Goal: Book appointment/travel/reservation

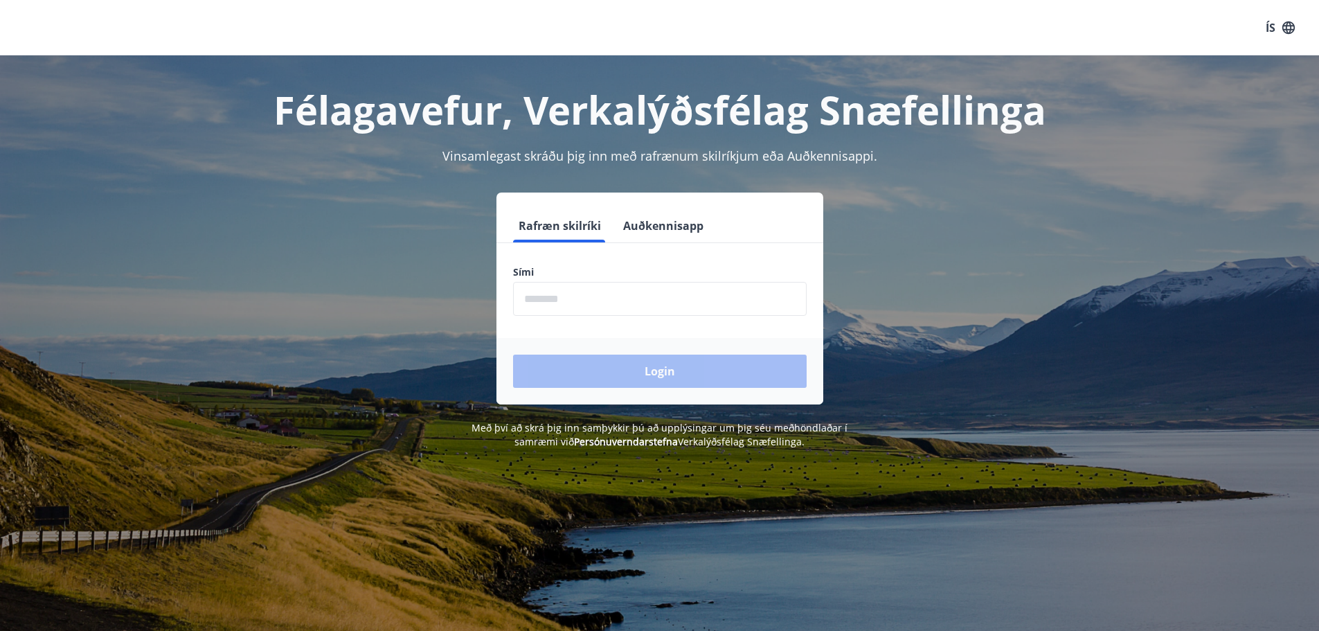
click at [571, 300] on input "phone" at bounding box center [660, 299] width 294 height 34
click at [582, 303] on input "phone" at bounding box center [660, 299] width 294 height 34
type input "********"
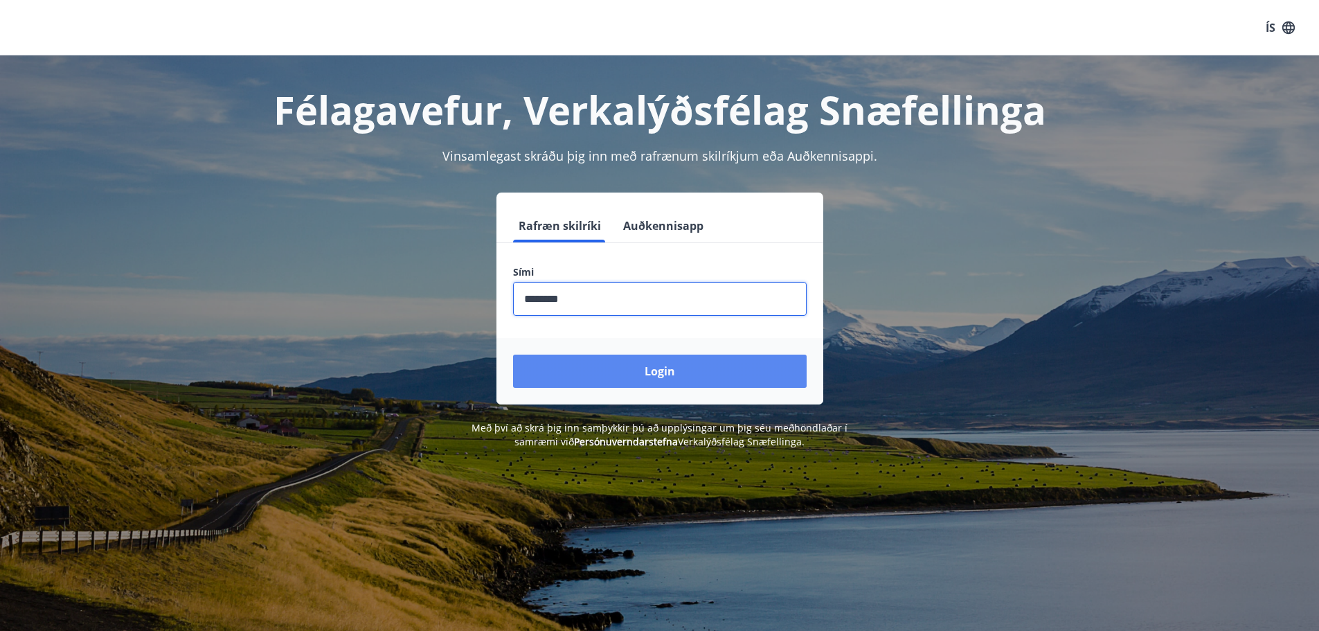
click at [683, 373] on button "Login" at bounding box center [660, 371] width 294 height 33
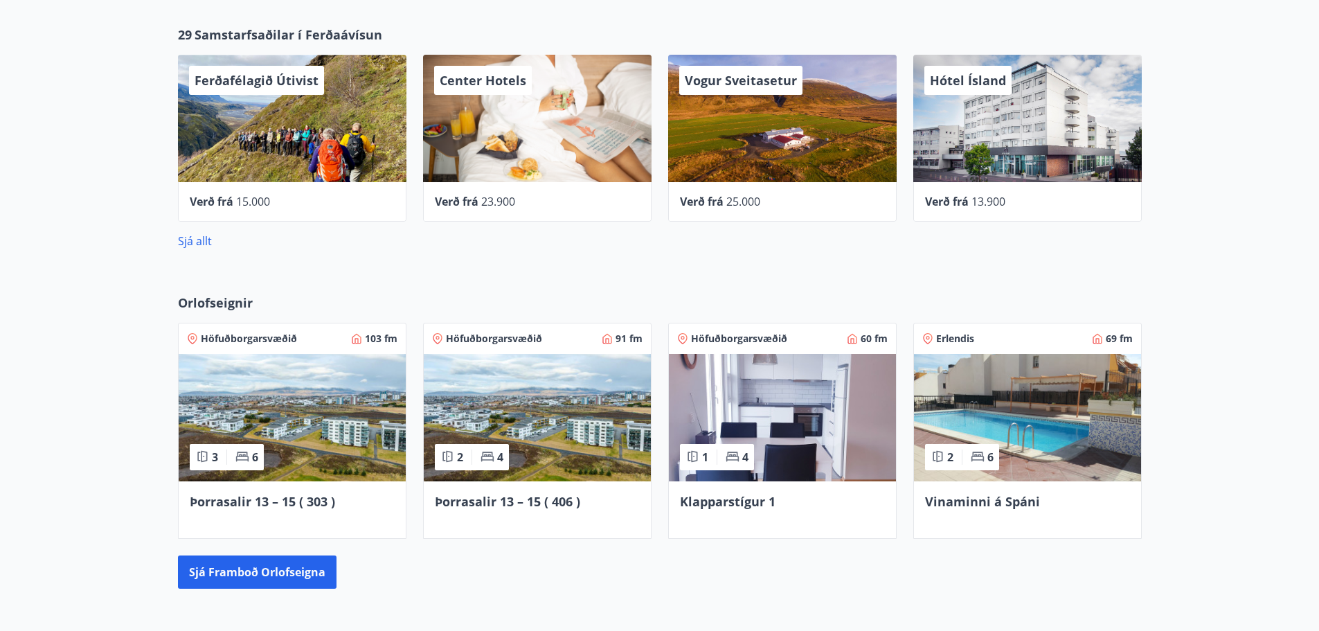
scroll to position [831, 0]
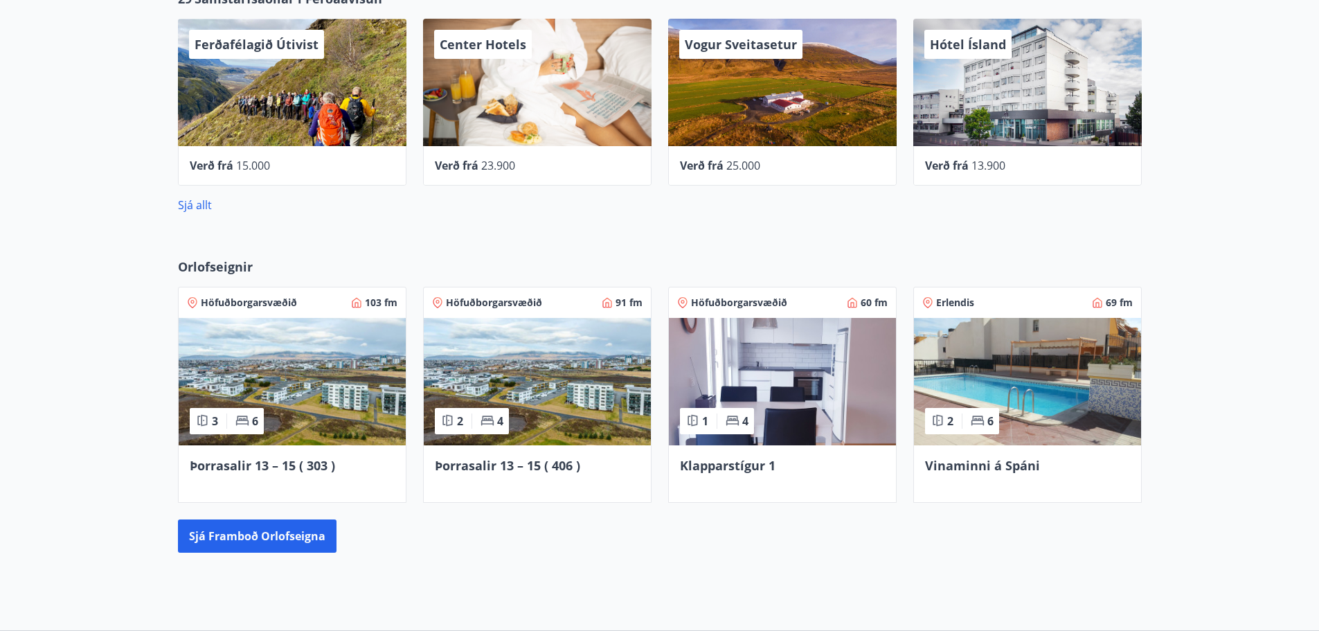
click at [346, 366] on img at bounding box center [292, 381] width 227 height 127
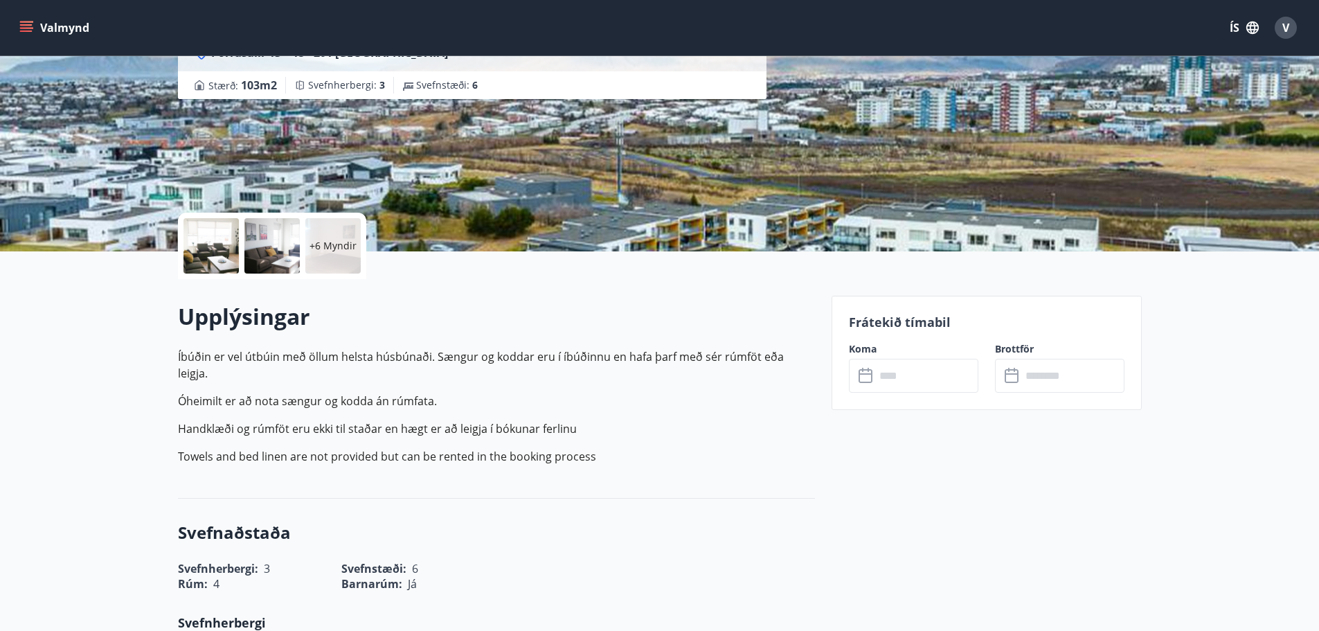
scroll to position [208, 0]
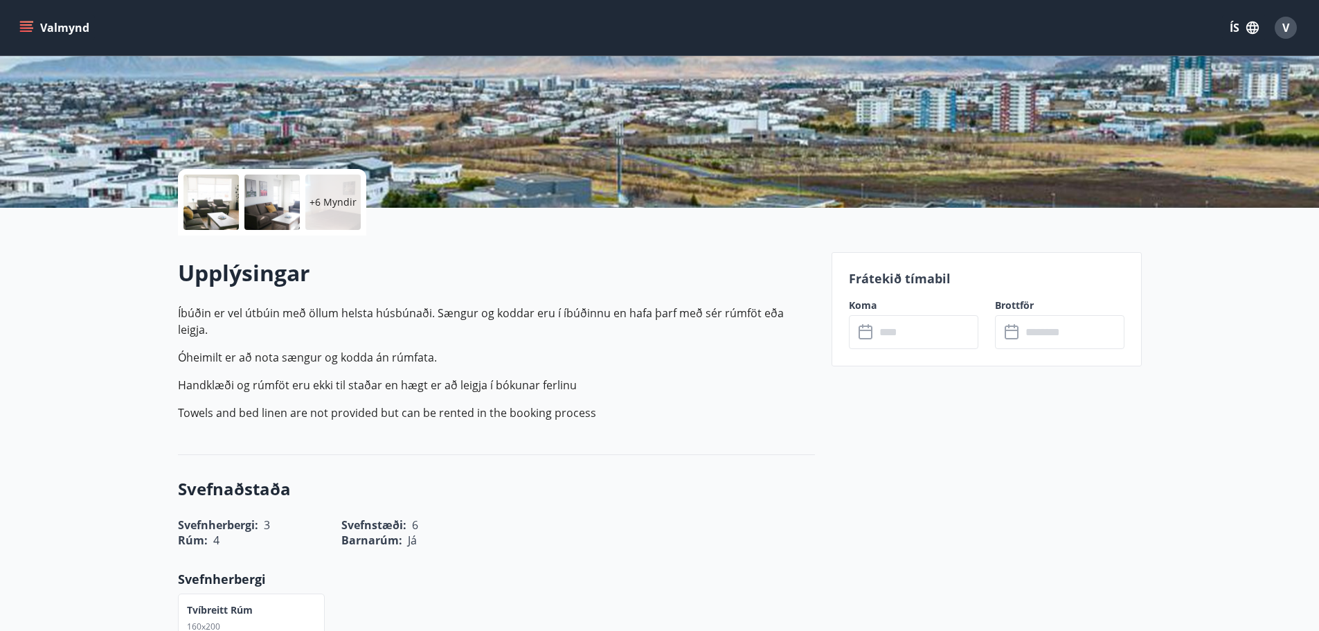
click at [889, 335] on input "text" at bounding box center [926, 332] width 103 height 34
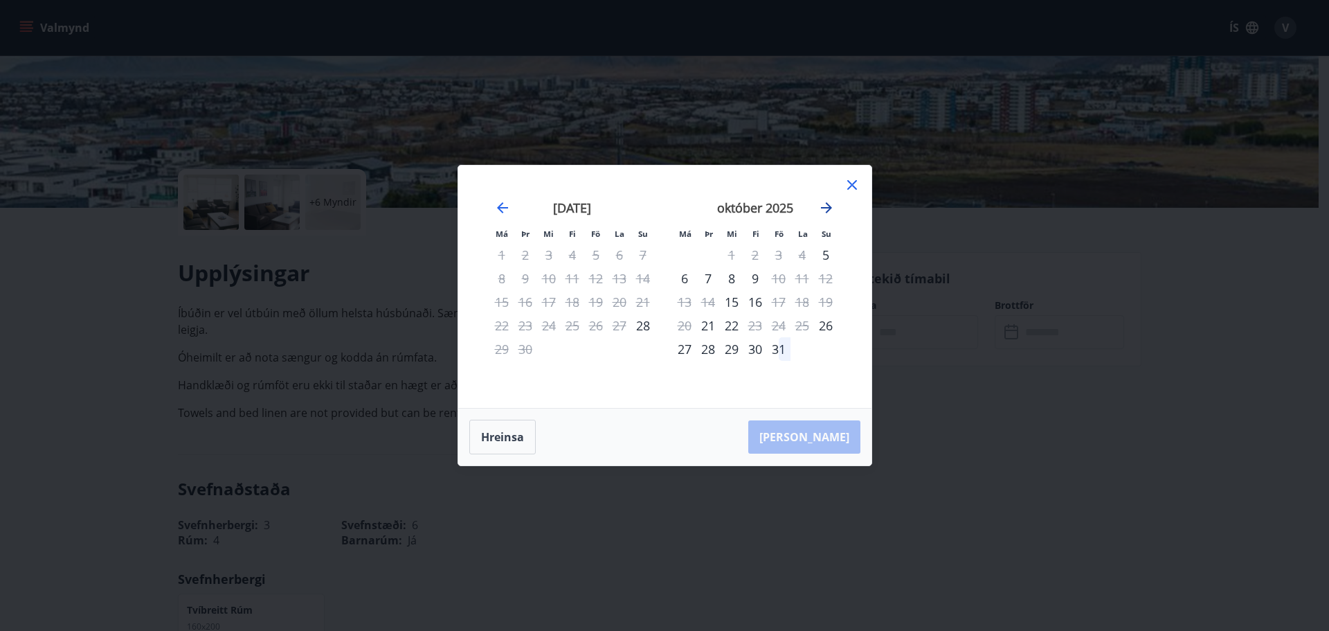
click at [824, 206] on icon "Move forward to switch to the next month." at bounding box center [826, 207] width 17 height 17
click at [827, 207] on icon "Move forward to switch to the next month." at bounding box center [826, 207] width 11 height 11
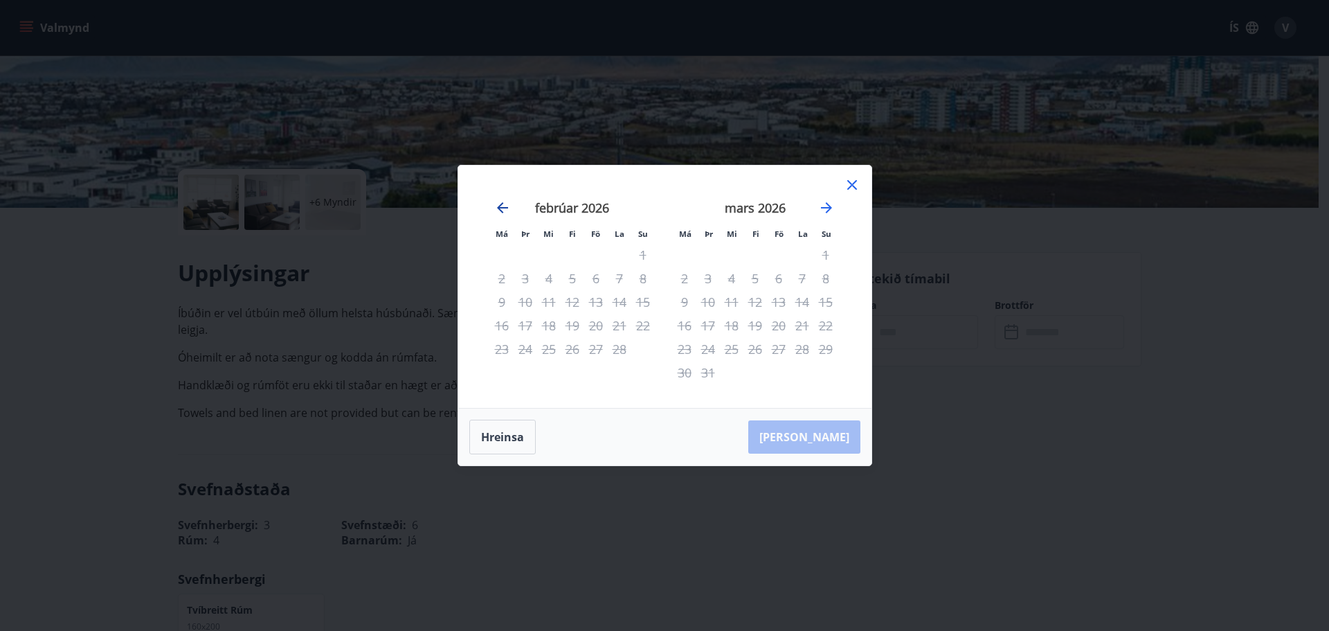
click at [501, 205] on icon "Move backward to switch to the previous month." at bounding box center [502, 207] width 11 height 11
click at [826, 206] on icon "Move forward to switch to the next month." at bounding box center [826, 207] width 17 height 17
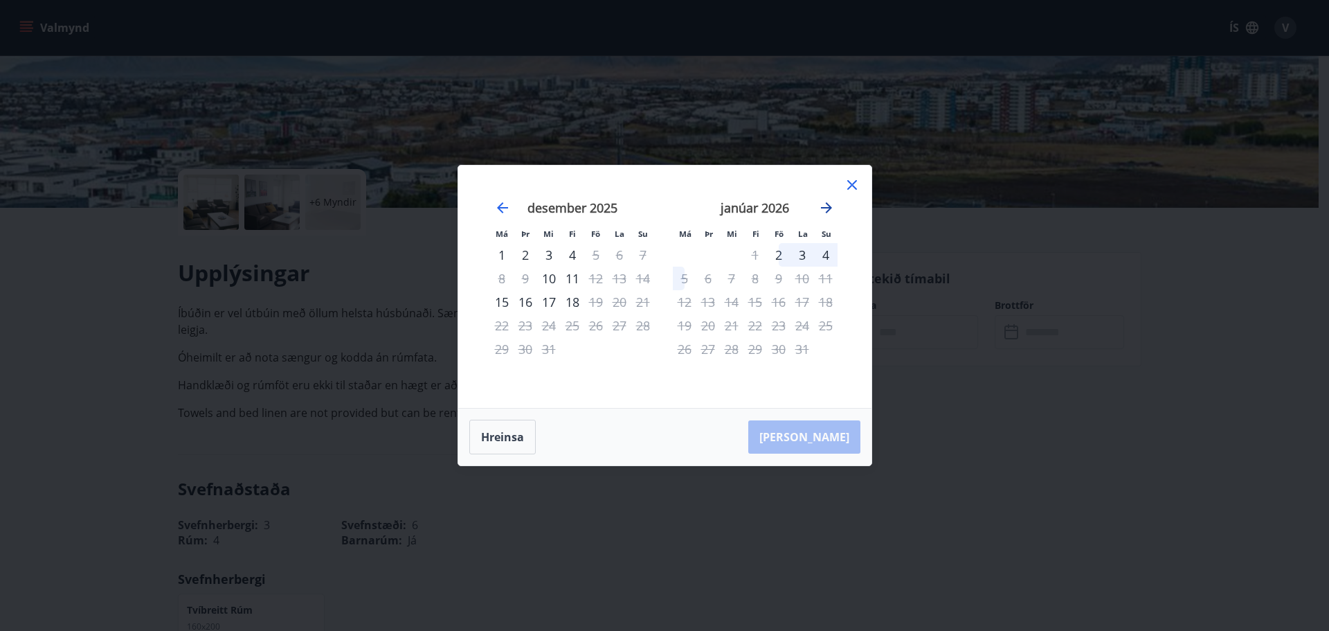
click at [826, 206] on icon "Move forward to switch to the next month." at bounding box center [826, 207] width 17 height 17
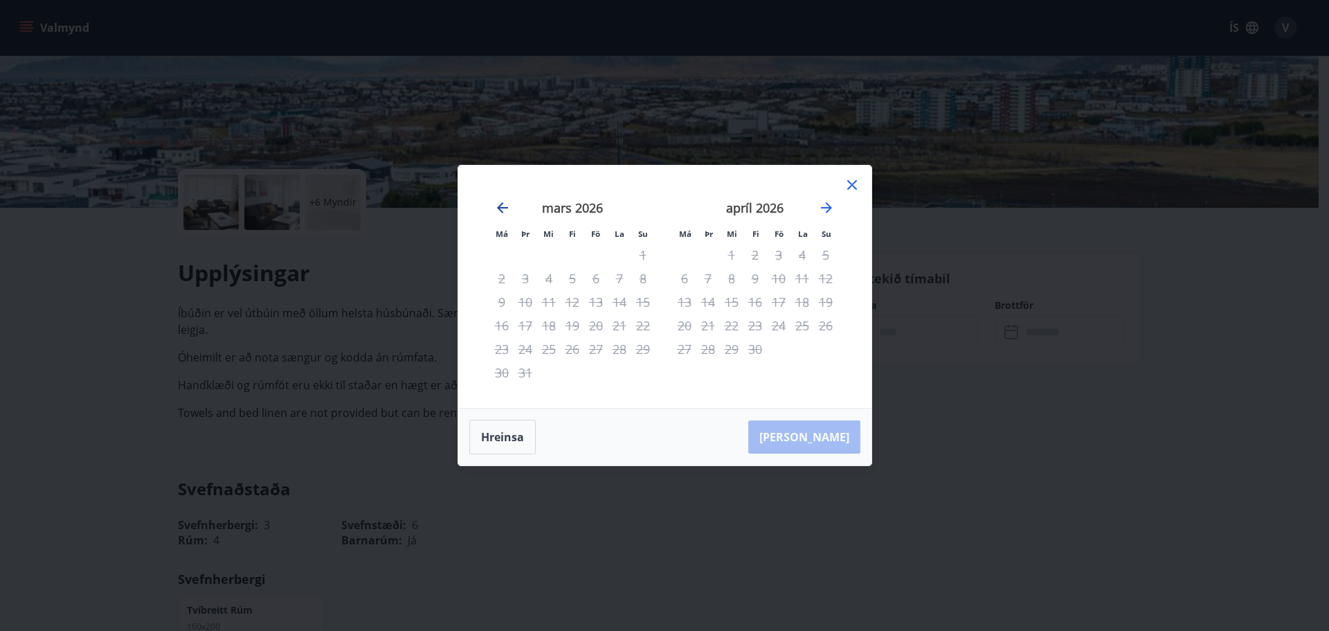
click at [503, 207] on icon "Move backward to switch to the previous month." at bounding box center [502, 207] width 11 height 11
click at [504, 207] on icon "Move backward to switch to the previous month." at bounding box center [502, 207] width 11 height 11
click at [503, 204] on icon "Move backward to switch to the previous month." at bounding box center [502, 207] width 11 height 11
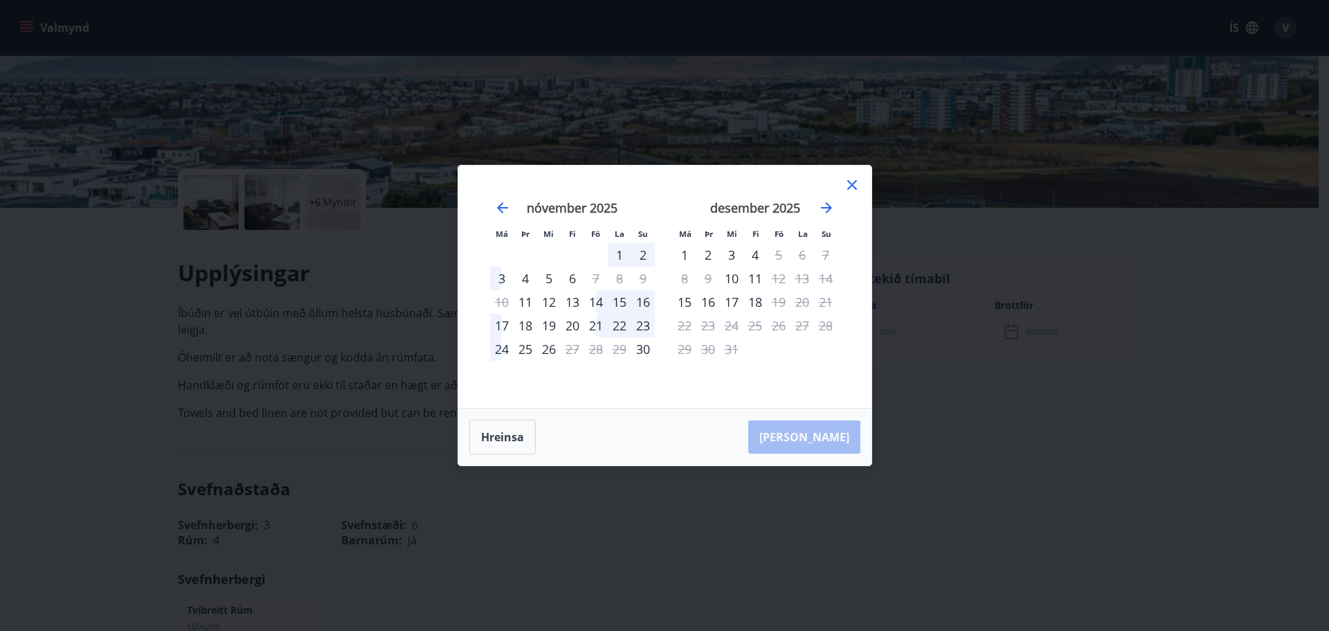
click at [852, 186] on icon at bounding box center [852, 185] width 10 height 10
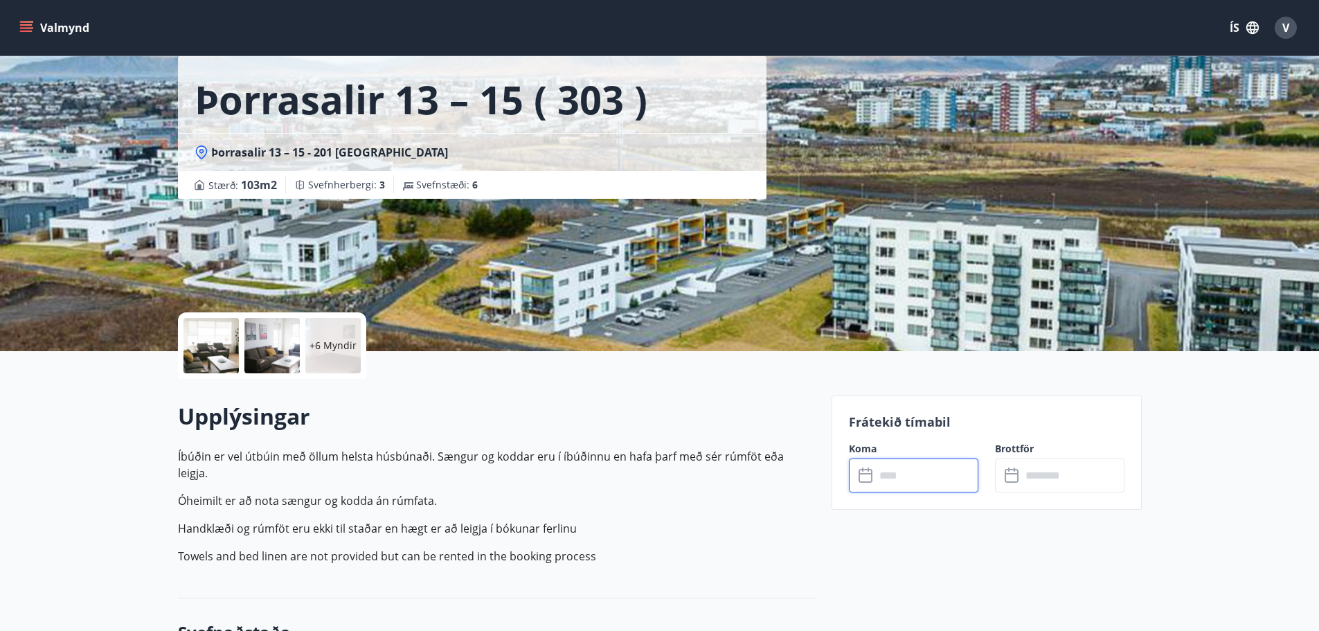
scroll to position [0, 0]
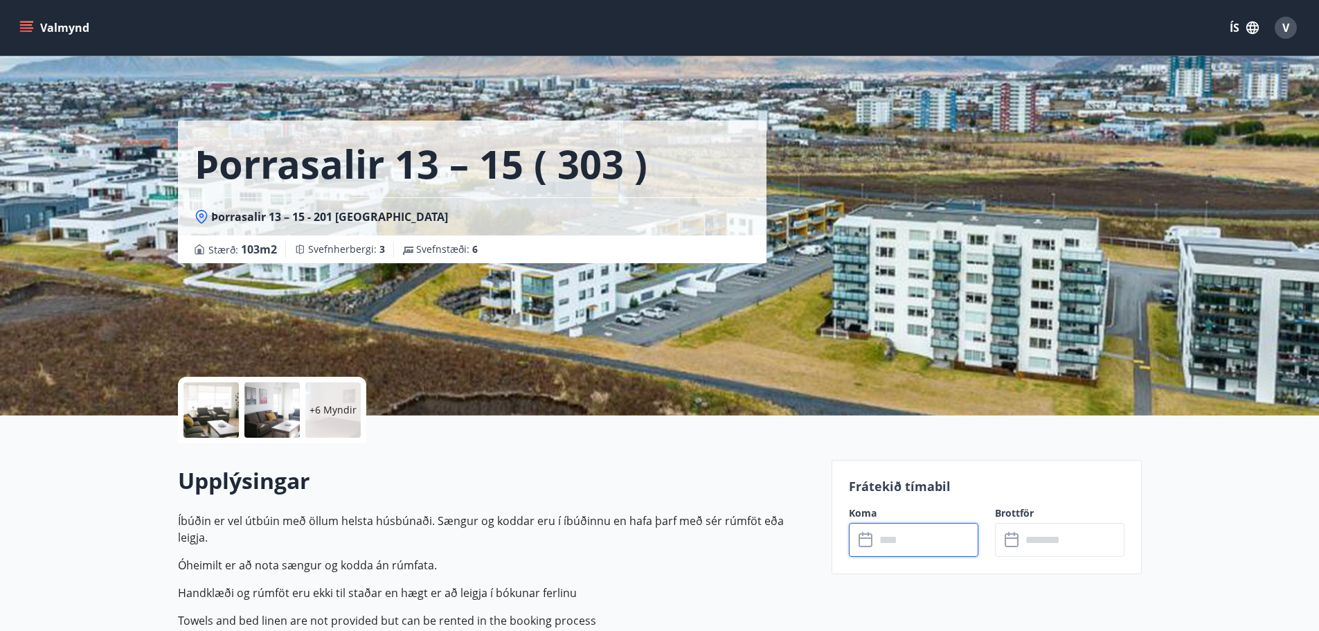
click at [28, 30] on icon "menu" at bounding box center [26, 28] width 14 height 14
click at [418, 91] on div "Þorrasalir 13 – 15 ( 303 ) Þorrasalir 13 – 15 - 201 Kópavogur Stærð : 103 m2 Sv…" at bounding box center [499, 131] width 643 height 263
click at [1282, 28] on span "V" at bounding box center [1285, 27] width 7 height 15
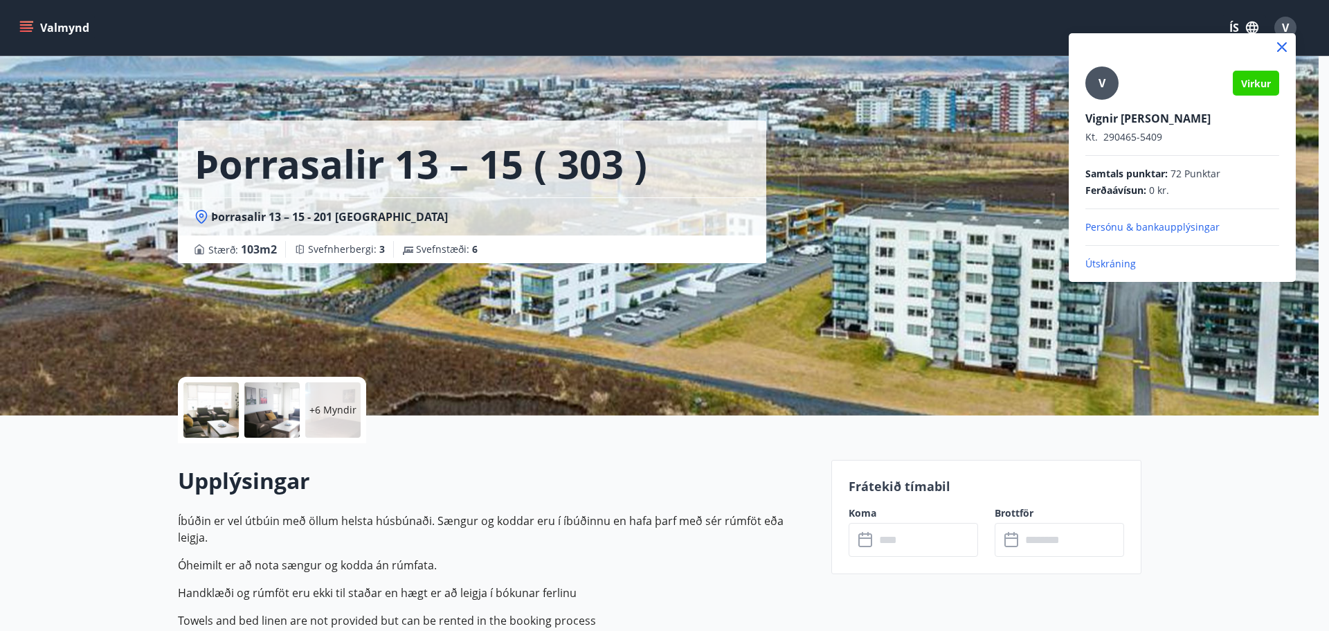
click at [30, 24] on div at bounding box center [664, 315] width 1329 height 631
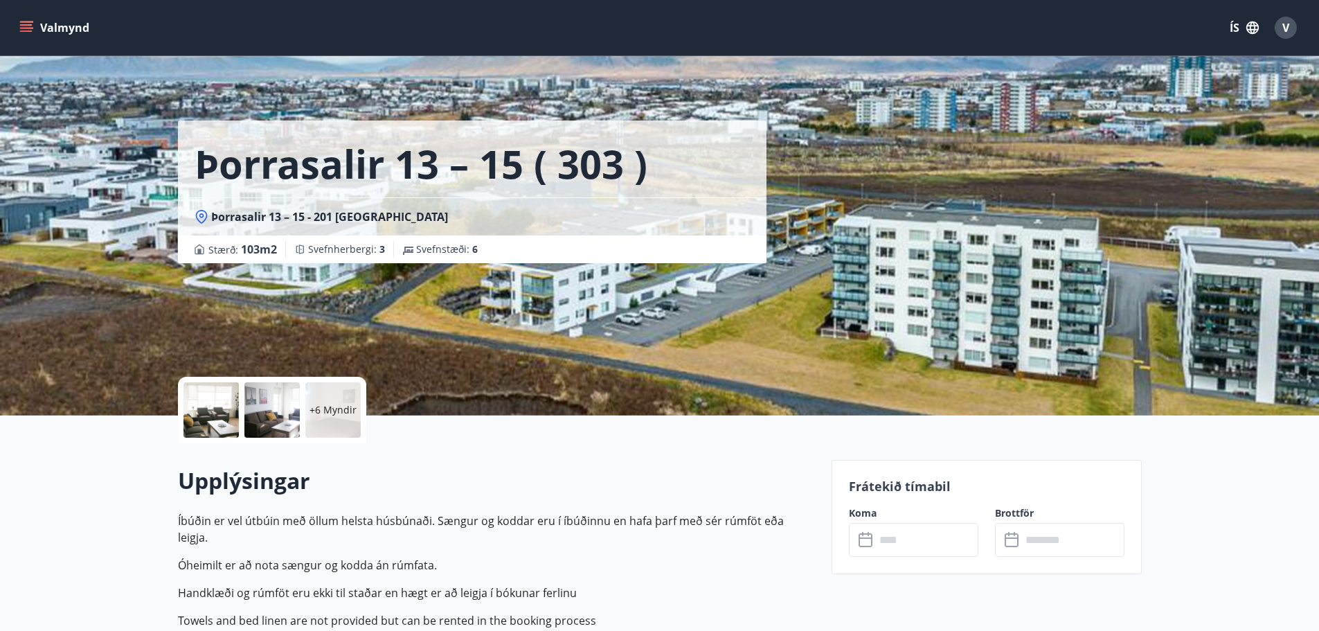
click at [32, 24] on icon "menu" at bounding box center [26, 28] width 14 height 14
click at [484, 60] on div "Þorrasalir 13 – 15 ( 303 ) Þorrasalir 13 – 15 - 201 Kópavogur Stærð : 103 m2 Sv…" at bounding box center [499, 131] width 643 height 263
